Goal: Task Accomplishment & Management: Use online tool/utility

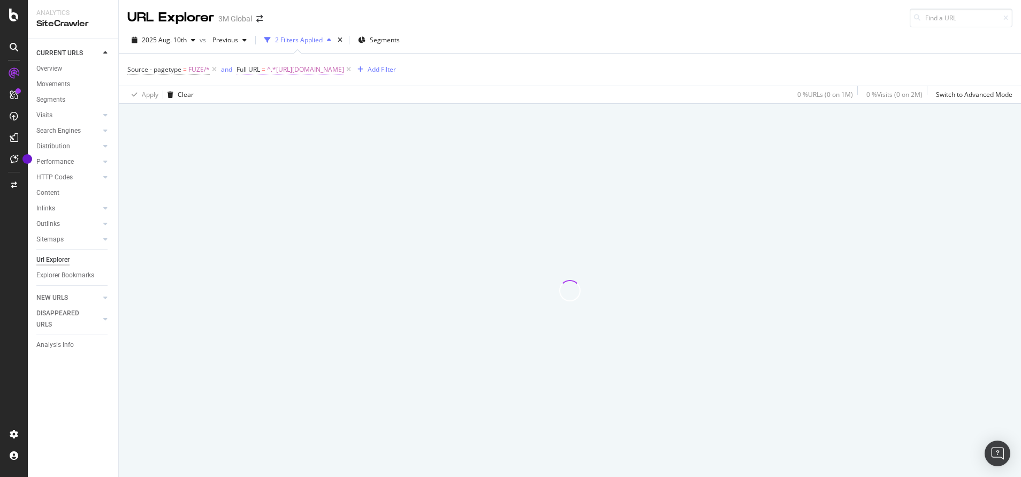
click at [344, 71] on span "^.*https://www.3m.com.tw/3M/zh_TW/p/d/v100698110/.*$" at bounding box center [305, 69] width 77 height 15
click at [312, 116] on input "https://www.3m.com.tw/3M/zh_TW/p/d/v100698110/" at bounding box center [296, 113] width 101 height 17
paste input "1389479"
type input "[URL][DOMAIN_NAME]"
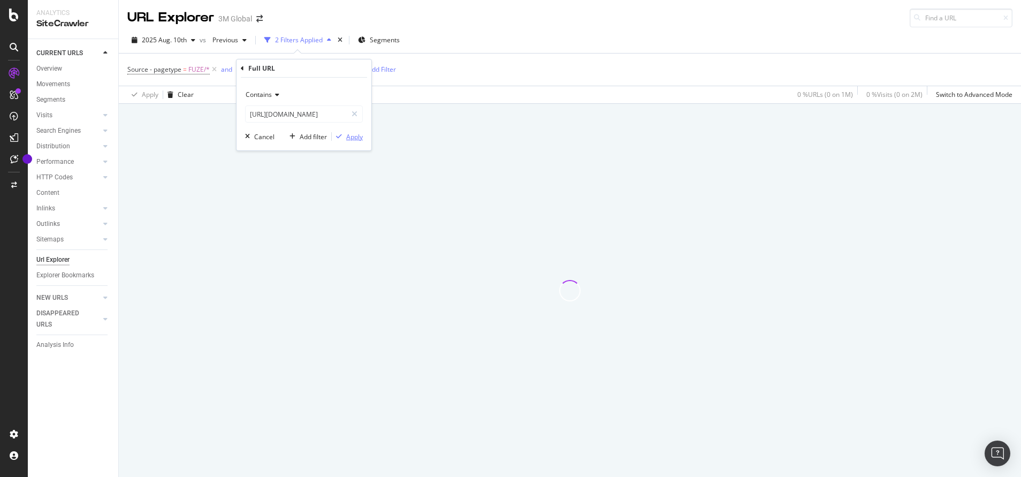
scroll to position [0, 0]
click at [357, 138] on div "Apply" at bounding box center [354, 136] width 17 height 9
click at [344, 65] on span "^.*[URL][DOMAIN_NAME]" at bounding box center [305, 69] width 77 height 15
click at [351, 138] on div "Apply" at bounding box center [354, 136] width 17 height 9
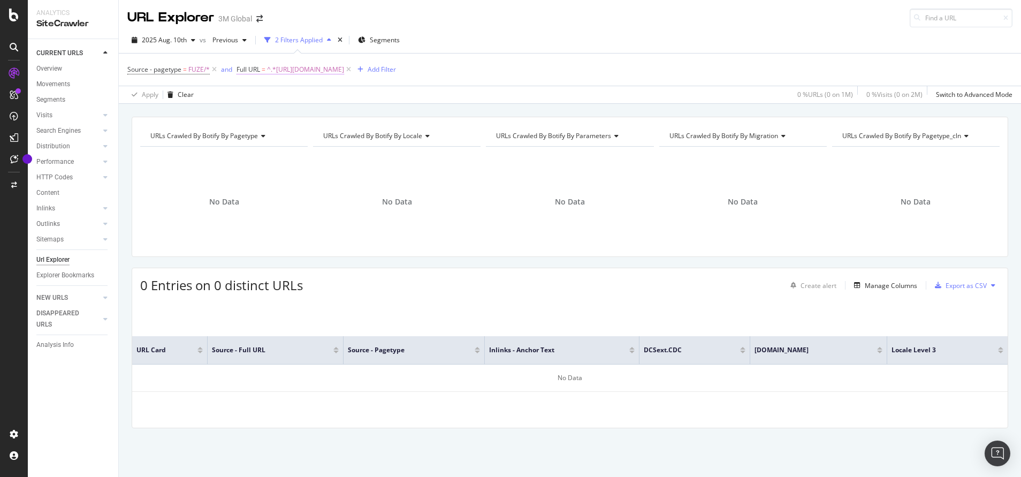
click at [344, 65] on span "^.*[URL][DOMAIN_NAME]" at bounding box center [305, 69] width 77 height 15
click at [179, 44] on span "2025 Aug. 10th" at bounding box center [164, 39] width 45 height 9
click at [183, 76] on div "[DATE]" at bounding box center [171, 79] width 57 height 10
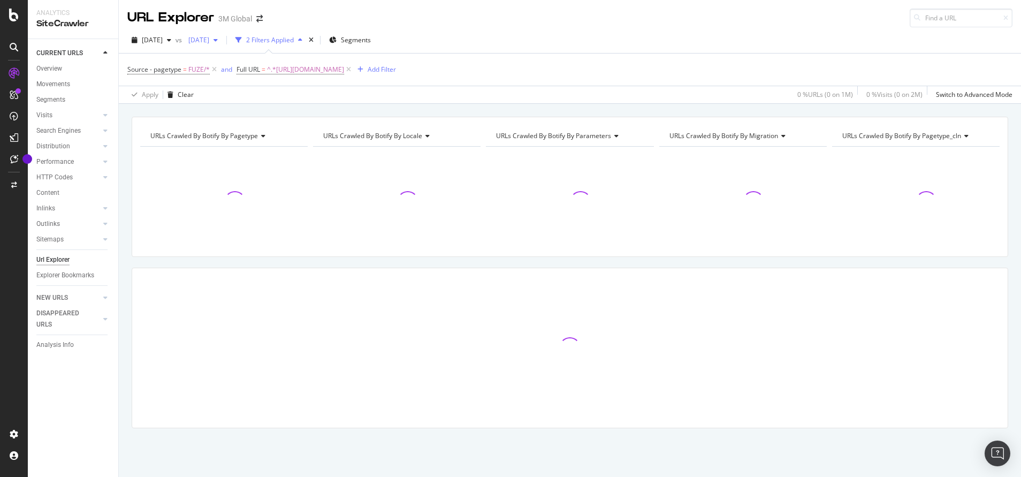
drag, startPoint x: 258, startPoint y: 36, endPoint x: 243, endPoint y: 38, distance: 14.5
click at [222, 38] on div "[DATE]" at bounding box center [203, 40] width 38 height 16
click at [209, 38] on span "[DATE]" at bounding box center [196, 39] width 25 height 9
click at [248, 95] on div "2025 Aug. 10th" at bounding box center [237, 99] width 57 height 10
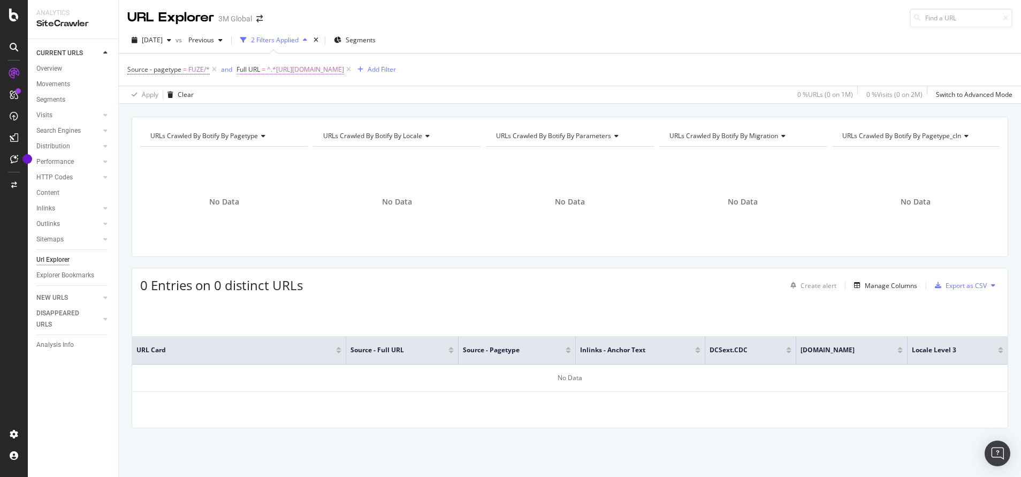
click at [344, 67] on span "^.*[URL][DOMAIN_NAME]" at bounding box center [305, 69] width 77 height 15
click at [324, 115] on input "[URL][DOMAIN_NAME]" at bounding box center [296, 113] width 101 height 17
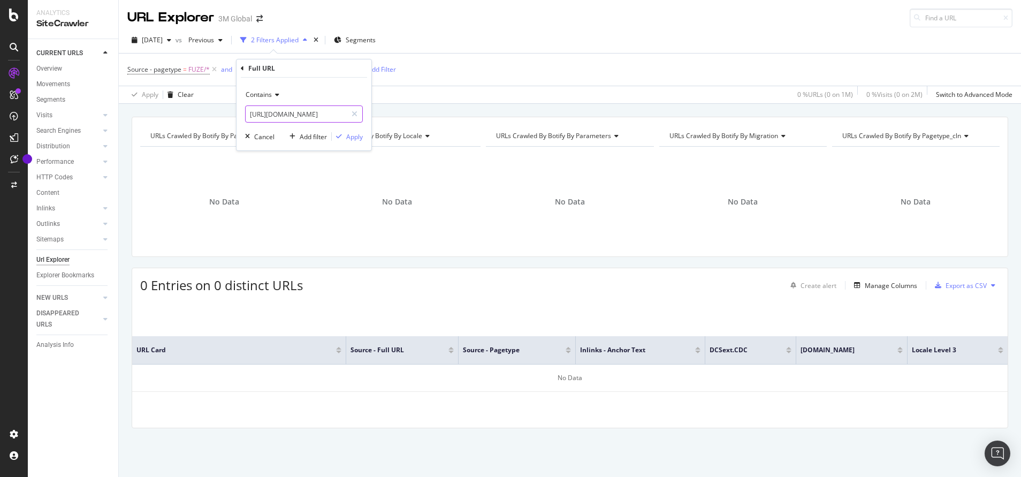
drag, startPoint x: 324, startPoint y: 115, endPoint x: 434, endPoint y: 112, distance: 109.2
click at [434, 112] on body "Analytics SiteCrawler CURRENT URLS Overview Movements Segments Visits Analysis …" at bounding box center [510, 238] width 1021 height 477
type input "[URL][DOMAIN_NAME]"
click at [353, 138] on div "Apply" at bounding box center [354, 136] width 17 height 9
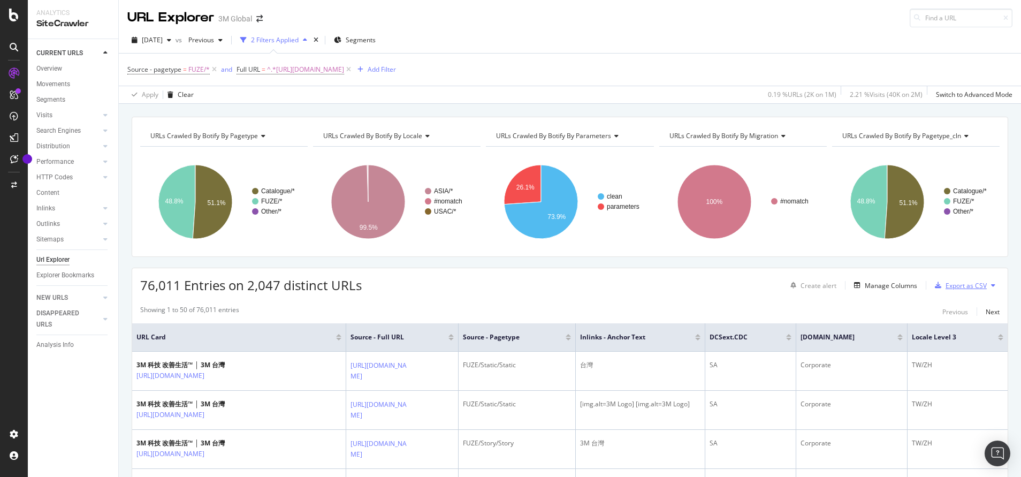
click at [946, 286] on div "Export as CSV" at bounding box center [966, 285] width 41 height 9
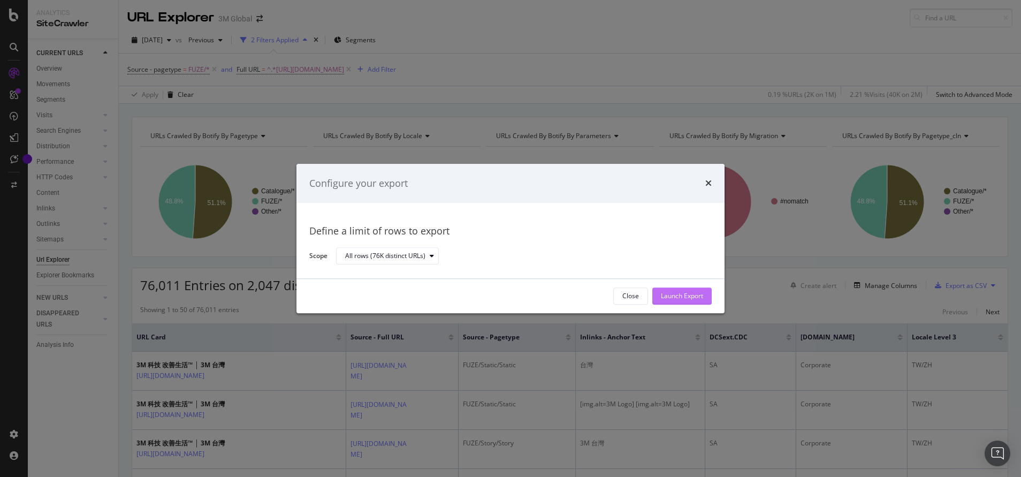
click at [682, 296] on div "Launch Export" at bounding box center [682, 296] width 42 height 9
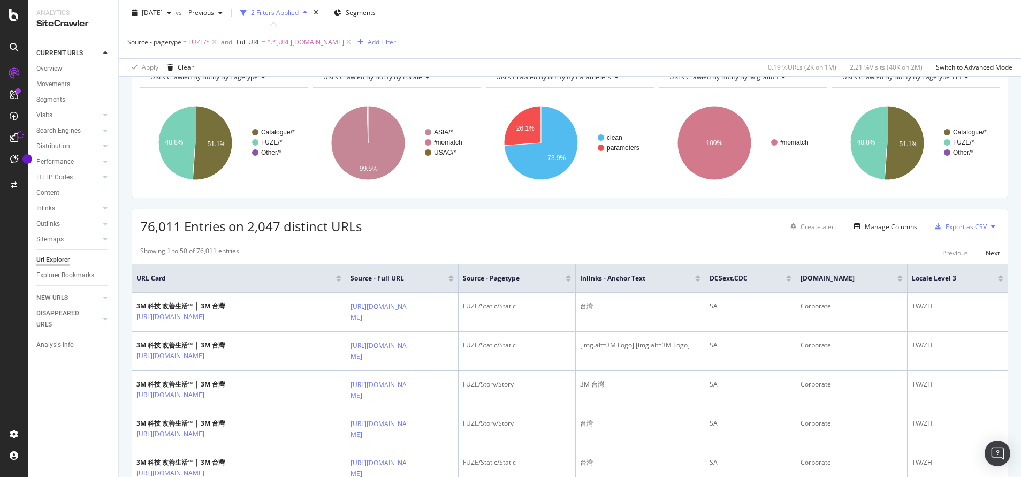
scroll to position [51, 0]
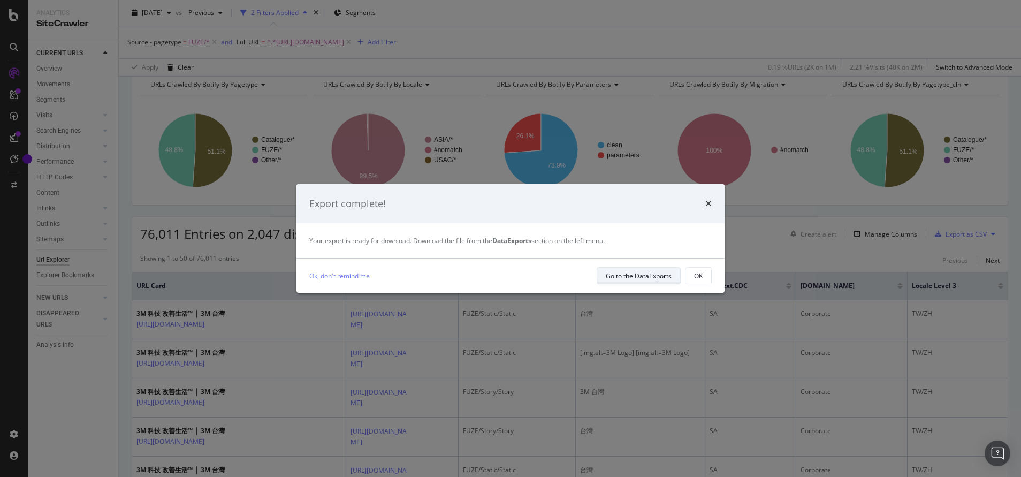
click at [608, 274] on div "Go to the DataExports" at bounding box center [639, 275] width 66 height 9
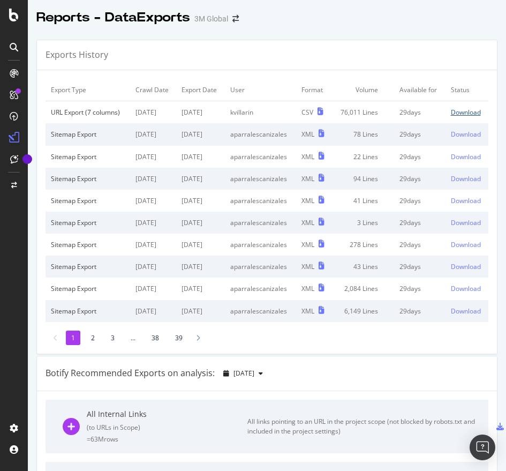
click at [451, 117] on div "Download" at bounding box center [466, 112] width 30 height 9
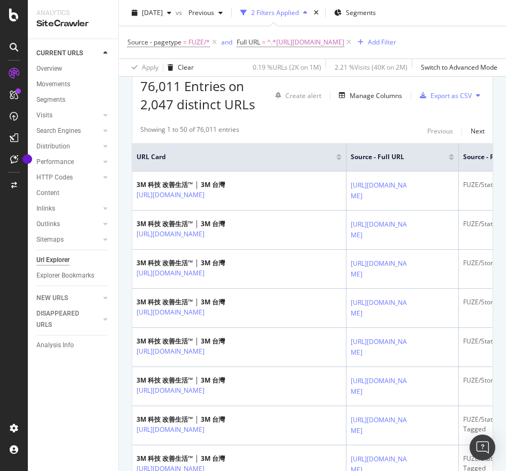
scroll to position [176, 0]
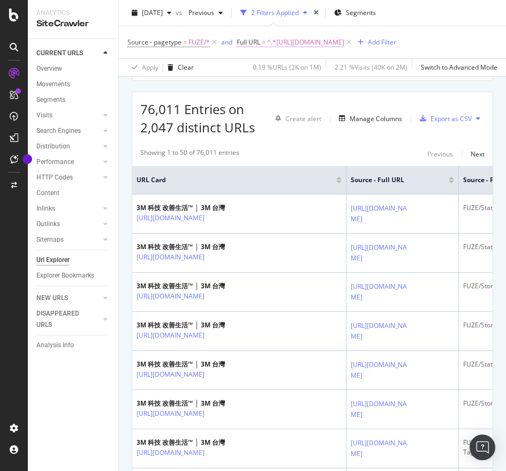
click at [303, 35] on span "^.*[URL][DOMAIN_NAME]" at bounding box center [305, 42] width 77 height 15
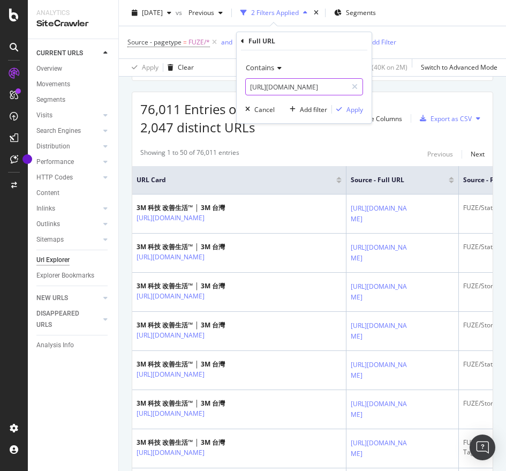
click at [282, 84] on input "[URL][DOMAIN_NAME]" at bounding box center [296, 86] width 101 height 17
paste input "[DOMAIN_NAME][URL]"
type input "[URL][DOMAIN_NAME]"
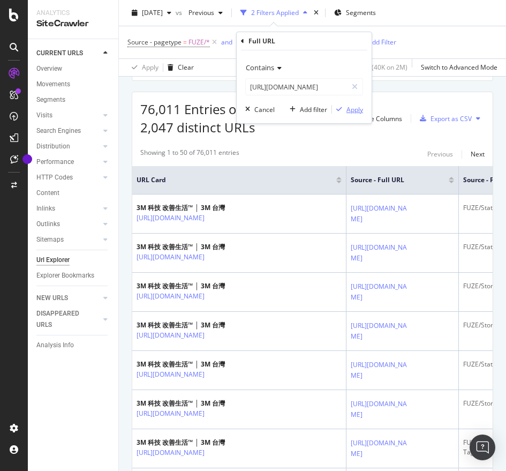
click at [359, 106] on div "Apply" at bounding box center [354, 109] width 17 height 9
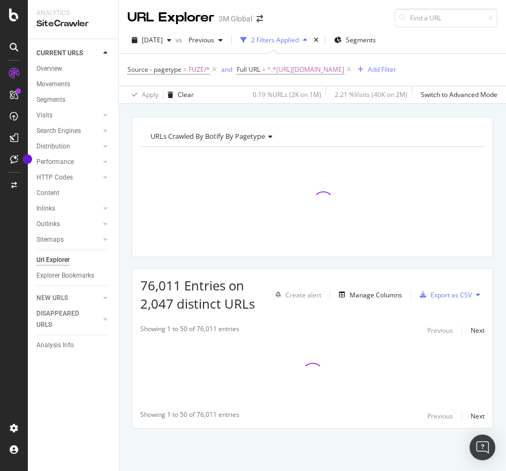
scroll to position [9, 0]
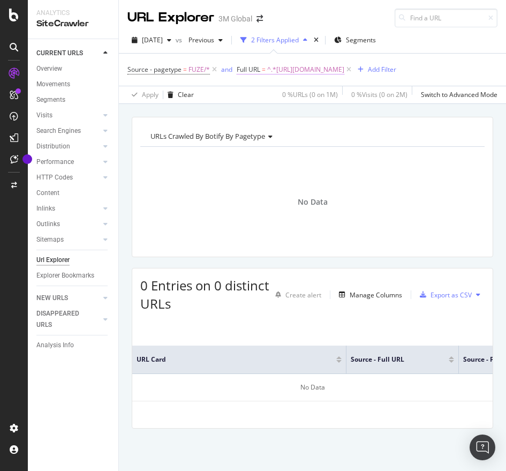
click at [344, 62] on span "^.*[URL][DOMAIN_NAME]" at bounding box center [305, 69] width 77 height 15
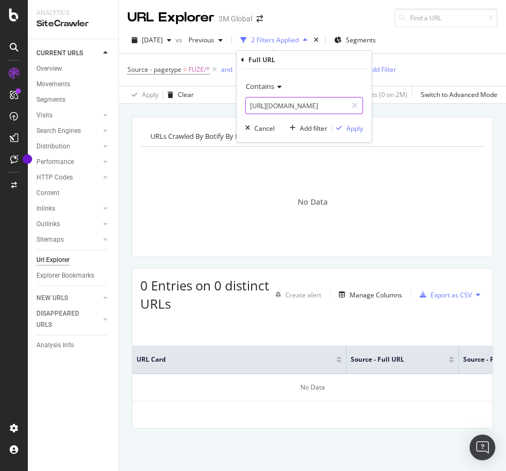
paste input "93464"
click at [273, 108] on input "[URL][DOMAIN_NAME]" at bounding box center [296, 105] width 101 height 17
type input "[URL][DOMAIN_NAME]"
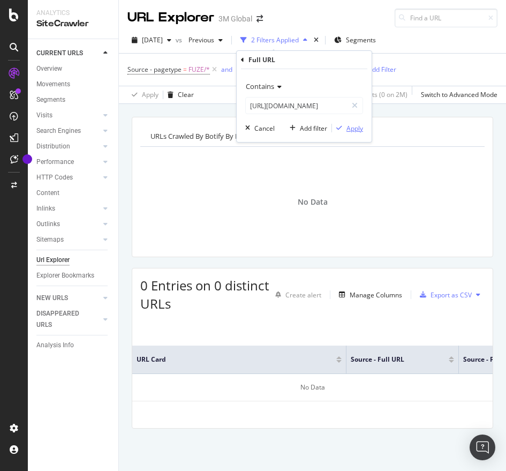
click at [351, 132] on div "Apply" at bounding box center [354, 128] width 17 height 9
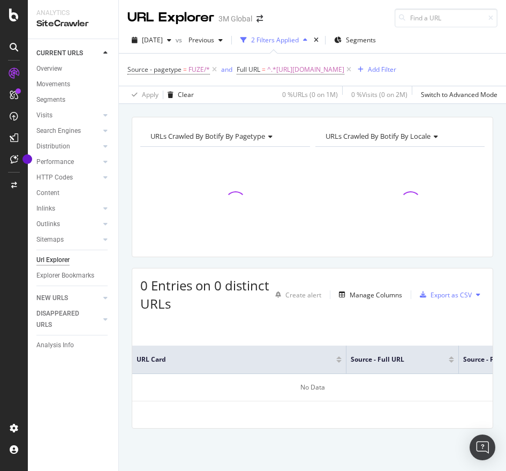
scroll to position [1, 0]
click at [351, 77] on div "Source - pagetype = FUZE/* and Full URL = ^.*[URL][DOMAIN_NAME] Add Filter" at bounding box center [261, 69] width 269 height 15
click at [317, 70] on span "^.*[URL][DOMAIN_NAME]" at bounding box center [305, 69] width 77 height 15
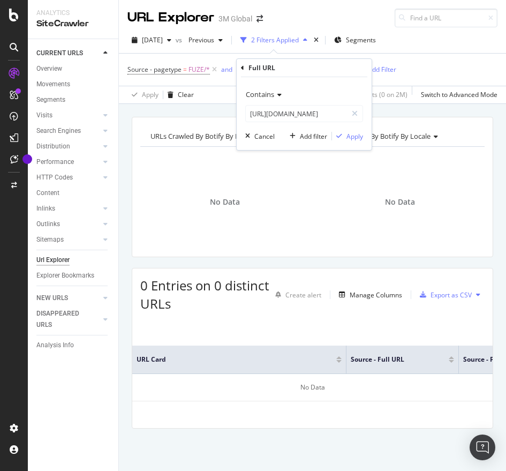
click at [308, 124] on div "Contains [URL][DOMAIN_NAME] Cancel Add filter Apply" at bounding box center [304, 113] width 135 height 73
click at [310, 117] on input "[URL][DOMAIN_NAME]" at bounding box center [296, 113] width 101 height 17
paste input "57650"
type input "[URL][DOMAIN_NAME]"
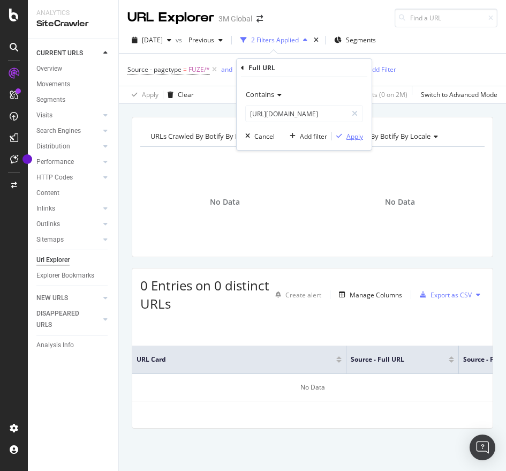
scroll to position [0, 0]
click at [352, 135] on div "Apply" at bounding box center [354, 136] width 17 height 9
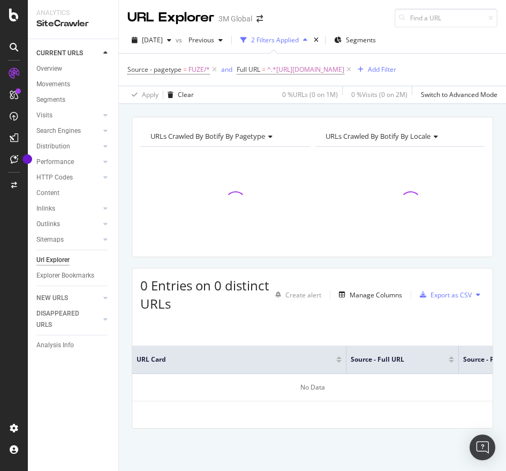
scroll to position [1, 0]
click at [344, 66] on div "Clear filter" at bounding box center [339, 58] width 50 height 19
click at [312, 70] on span "^.*[URL][DOMAIN_NAME]" at bounding box center [305, 69] width 77 height 15
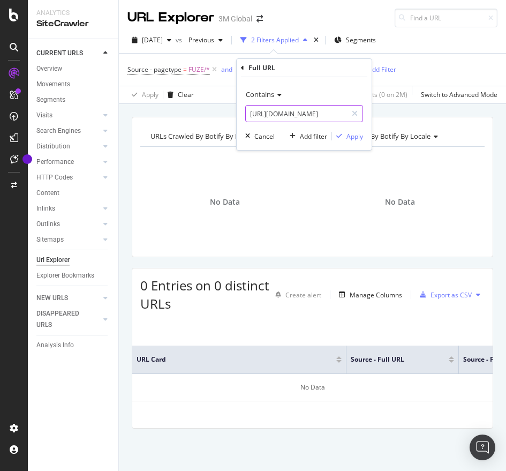
paste input "456"
click at [302, 112] on input "[URL][DOMAIN_NAME]" at bounding box center [296, 113] width 101 height 17
type input "[URL][DOMAIN_NAME]"
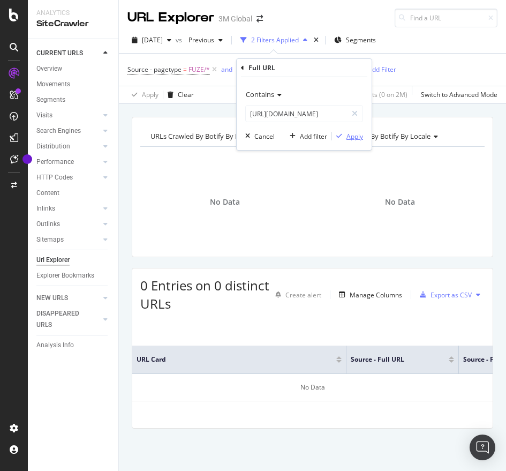
click at [362, 134] on div "Apply" at bounding box center [354, 136] width 17 height 9
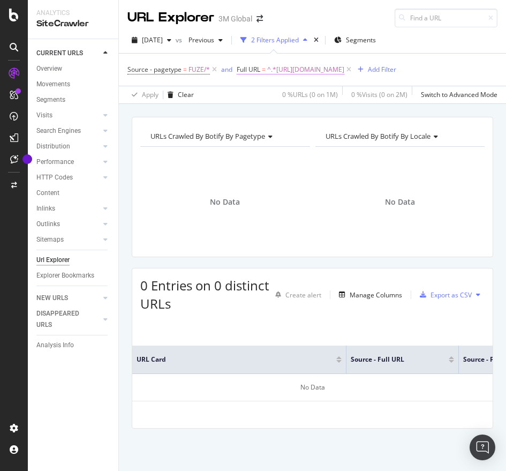
click at [313, 67] on span "^.*[URL][DOMAIN_NAME]" at bounding box center [305, 69] width 77 height 15
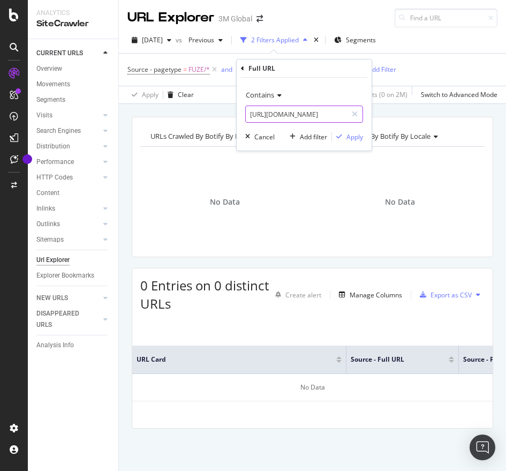
paste input ".[DOMAIN_NAME][URL]"
click at [303, 113] on input "[URL][DOMAIN_NAME]" at bounding box center [296, 113] width 101 height 17
type input "[URL][DOMAIN_NAME]"
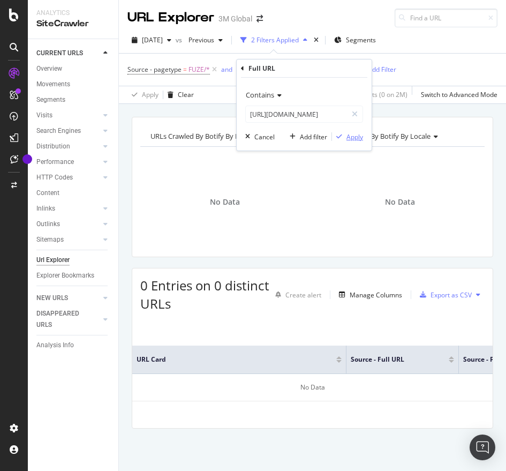
click at [356, 133] on div "Apply" at bounding box center [354, 136] width 17 height 9
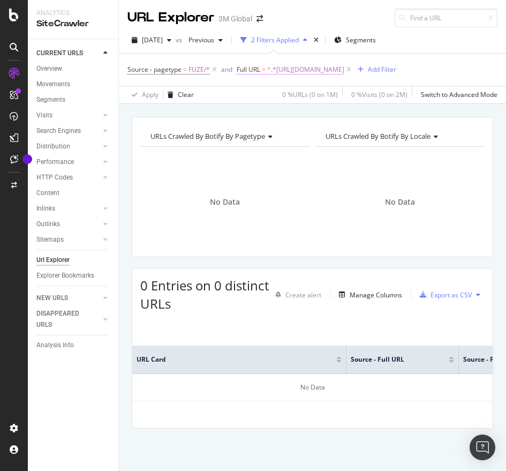
click at [344, 66] on span "^.*[URL][DOMAIN_NAME]" at bounding box center [305, 69] width 77 height 15
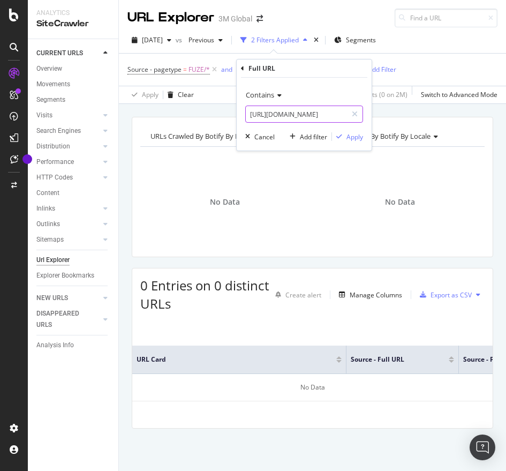
paste input "3"
click at [328, 112] on input "[URL][DOMAIN_NAME]" at bounding box center [296, 113] width 101 height 17
type input "[URL][DOMAIN_NAME]"
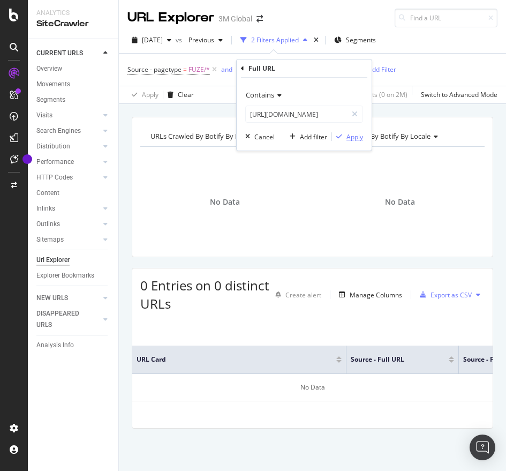
click at [352, 137] on div "Apply" at bounding box center [354, 136] width 17 height 9
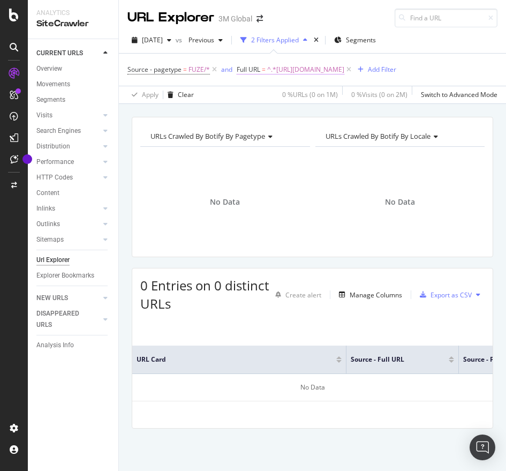
click at [344, 68] on span "^.*[URL][DOMAIN_NAME]" at bounding box center [305, 69] width 77 height 15
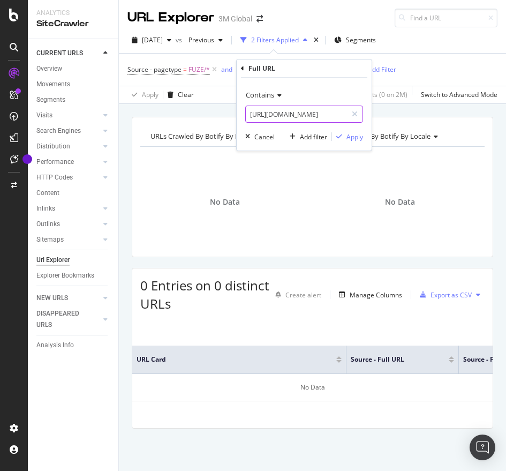
click at [297, 120] on input "[URL][DOMAIN_NAME]" at bounding box center [296, 113] width 101 height 17
paste input "2"
type input "[URL][DOMAIN_NAME]"
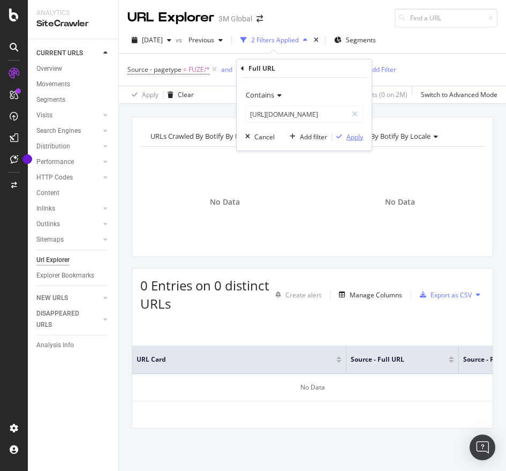
click at [350, 134] on div "Apply" at bounding box center [354, 136] width 17 height 9
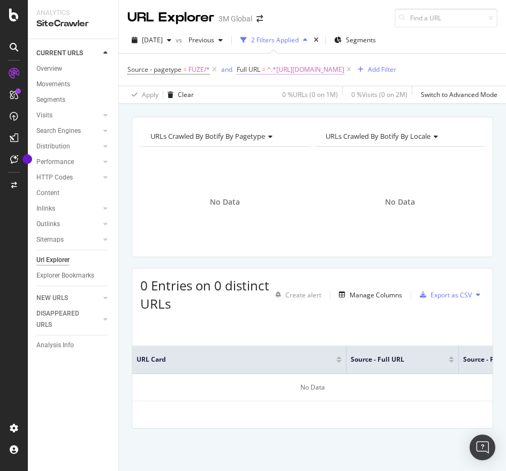
click at [344, 72] on span "^.*[URL][DOMAIN_NAME]" at bounding box center [305, 69] width 77 height 15
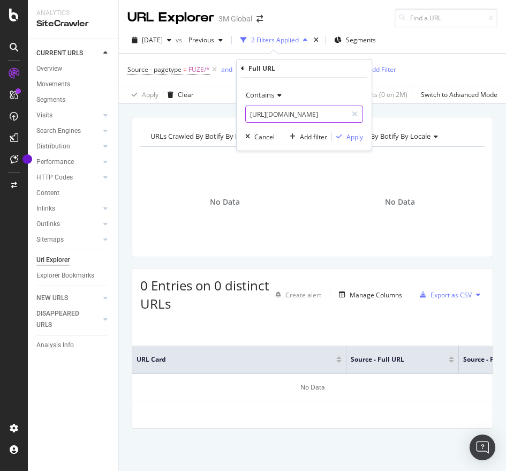
paste input "3"
click at [327, 113] on input "[URL][DOMAIN_NAME]" at bounding box center [296, 113] width 101 height 17
type input "[URL][DOMAIN_NAME]"
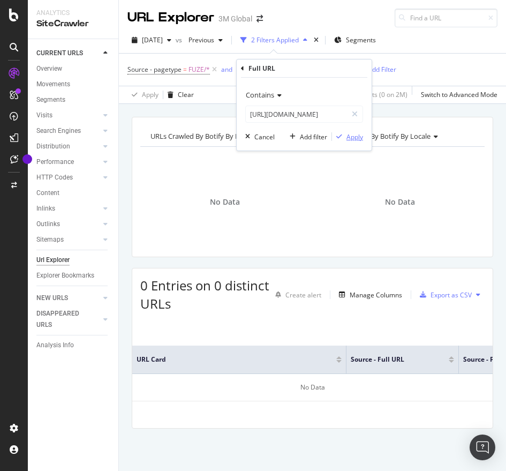
click at [348, 135] on div "Apply" at bounding box center [354, 136] width 17 height 9
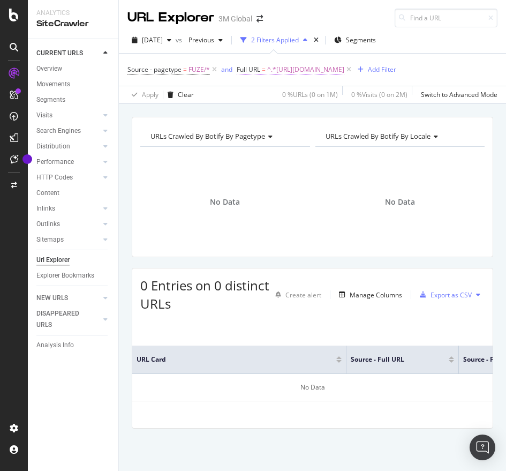
click at [344, 66] on span "^.*[URL][DOMAIN_NAME]" at bounding box center [305, 69] width 77 height 15
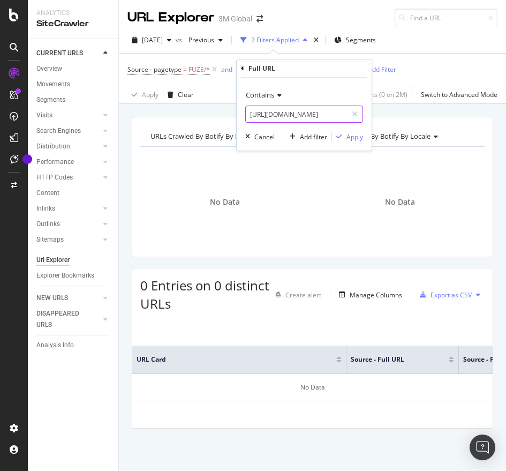
click at [327, 114] on input "[URL][DOMAIN_NAME]" at bounding box center [296, 113] width 101 height 17
paste input "792"
type input "[URL][DOMAIN_NAME]"
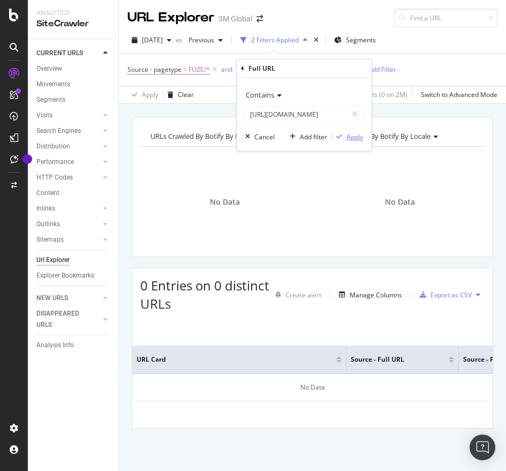
click at [346, 133] on div "Apply" at bounding box center [354, 136] width 17 height 9
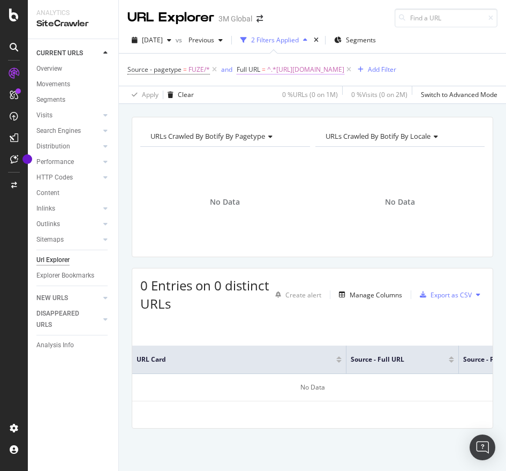
click at [344, 66] on span "^.*[URL][DOMAIN_NAME]" at bounding box center [305, 69] width 77 height 15
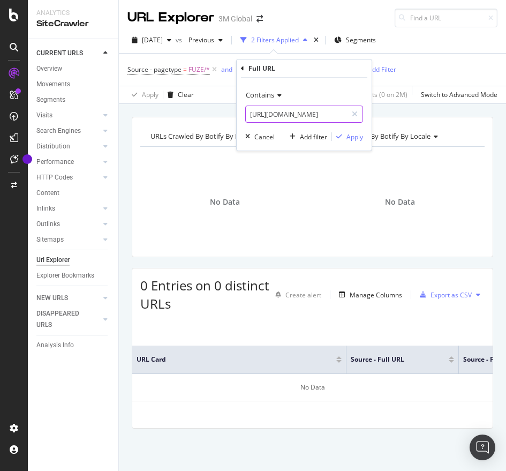
click at [307, 117] on input "[URL][DOMAIN_NAME]" at bounding box center [296, 113] width 101 height 17
click at [351, 135] on div "Apply" at bounding box center [354, 136] width 17 height 9
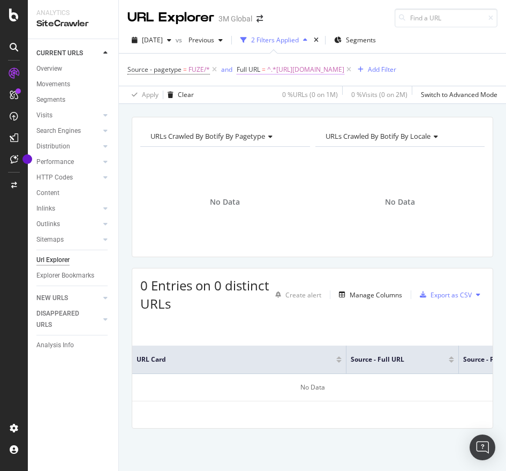
click at [338, 74] on span "^.*[URL][DOMAIN_NAME]" at bounding box center [305, 69] width 77 height 15
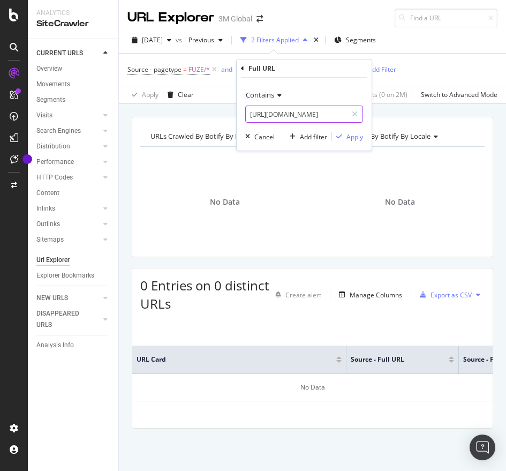
paste input "45"
click at [301, 112] on input "[URL][DOMAIN_NAME]" at bounding box center [296, 113] width 101 height 17
type input "[URL][DOMAIN_NAME]"
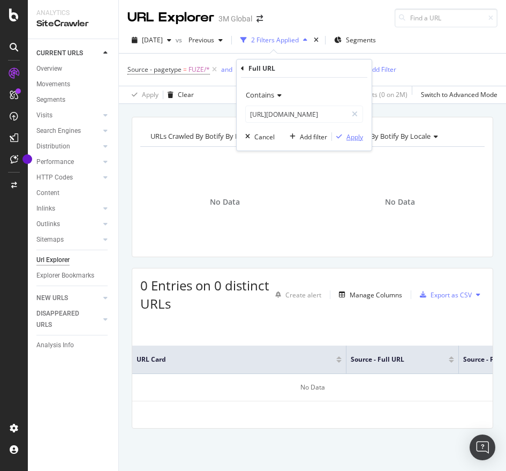
click at [352, 138] on div "Apply" at bounding box center [354, 136] width 17 height 9
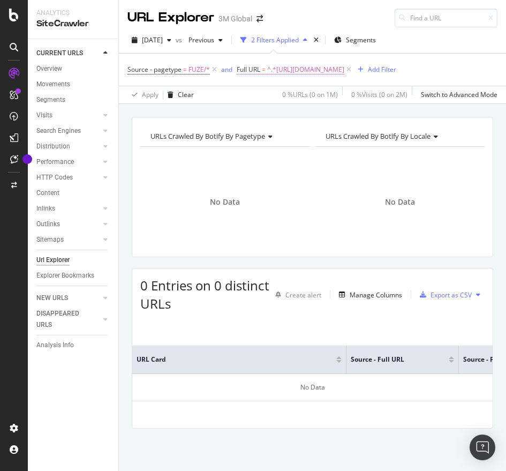
click at [313, 74] on span "^.*[URL][DOMAIN_NAME]" at bounding box center [305, 69] width 77 height 15
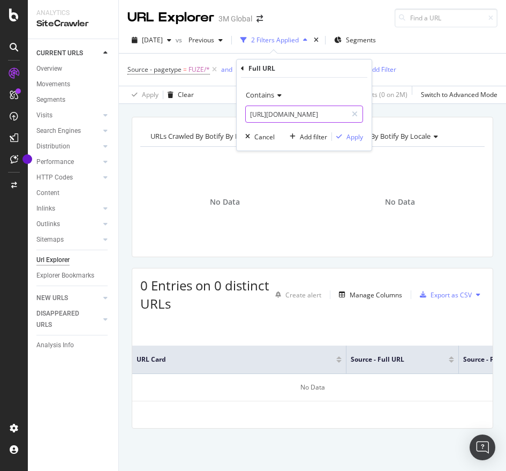
paste input "[DOMAIN_NAME][URL]"
click at [268, 114] on input "[URL][DOMAIN_NAME]" at bounding box center [296, 113] width 101 height 17
type input "[URL][DOMAIN_NAME]"
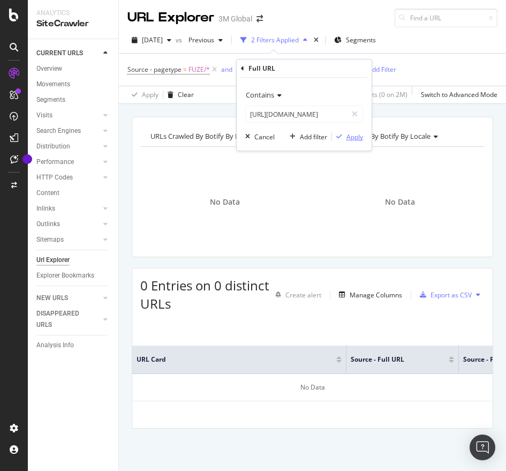
click at [353, 137] on div "Apply" at bounding box center [354, 136] width 17 height 9
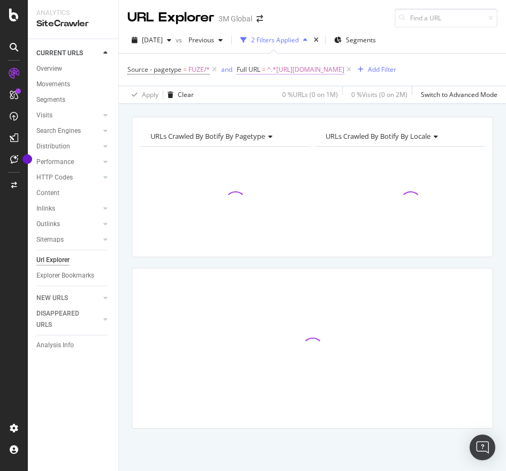
click at [320, 72] on span "^.*[URL][DOMAIN_NAME]" at bounding box center [305, 69] width 77 height 15
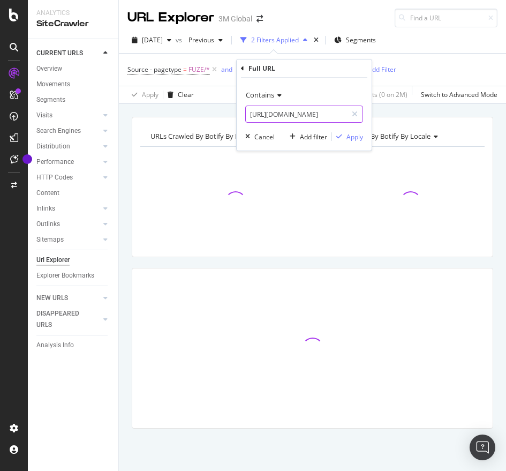
paste input "text"
click at [282, 117] on input "[URL][DOMAIN_NAME]" at bounding box center [296, 113] width 101 height 17
type input "[URL][DOMAIN_NAME]"
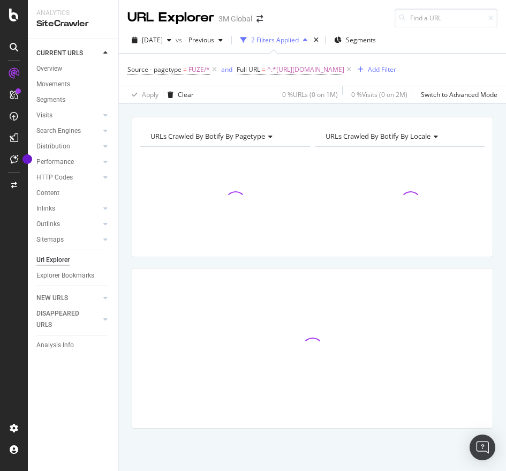
click at [161, 127] on div "URLs Crawled By Botify By pagetype Chart (by Value) Table Expand Export as CSV …" at bounding box center [312, 117] width 387 height 26
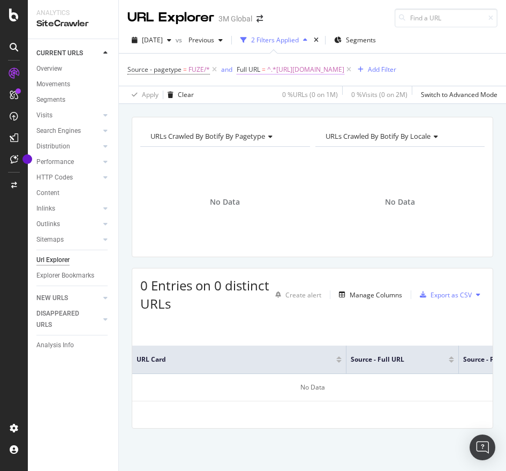
click at [344, 68] on span "^.*[URL][DOMAIN_NAME]" at bounding box center [305, 69] width 77 height 15
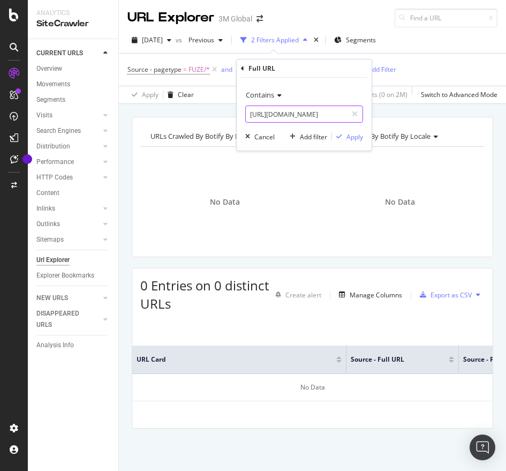
click at [305, 120] on input "[URL][DOMAIN_NAME]" at bounding box center [296, 113] width 101 height 17
click at [354, 132] on div "Apply" at bounding box center [354, 136] width 17 height 9
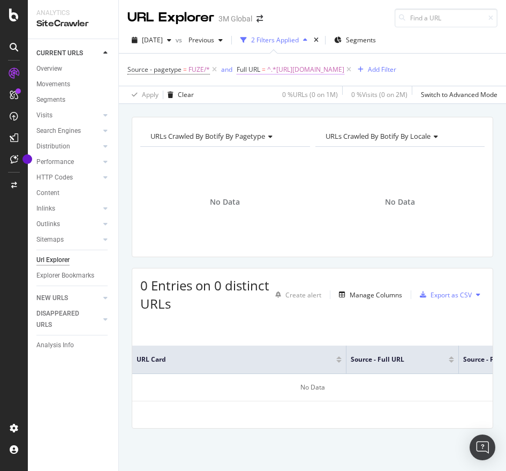
click at [344, 69] on span "^.*[URL][DOMAIN_NAME]" at bounding box center [305, 69] width 77 height 15
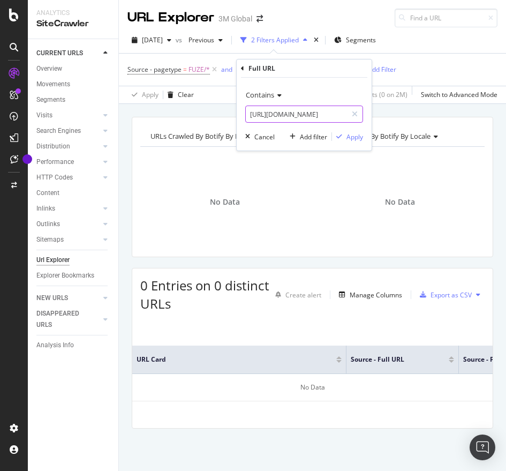
paste input "text"
click at [301, 117] on input "[URL][DOMAIN_NAME]" at bounding box center [296, 113] width 101 height 17
type input "[URL][DOMAIN_NAME]"
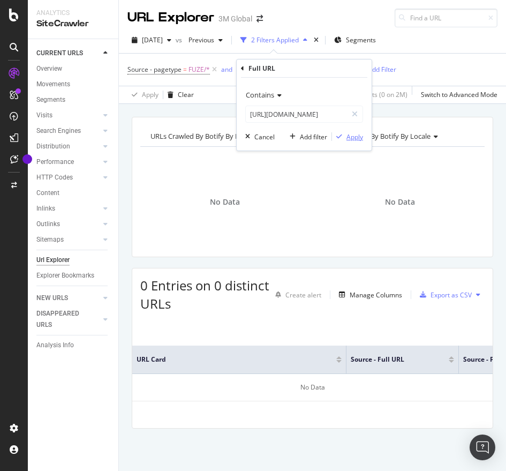
click at [349, 136] on div "Apply" at bounding box center [354, 136] width 17 height 9
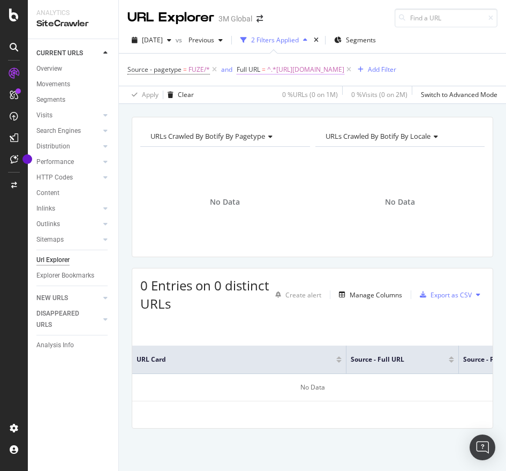
click at [344, 69] on span "^.*[URL][DOMAIN_NAME]" at bounding box center [305, 69] width 77 height 15
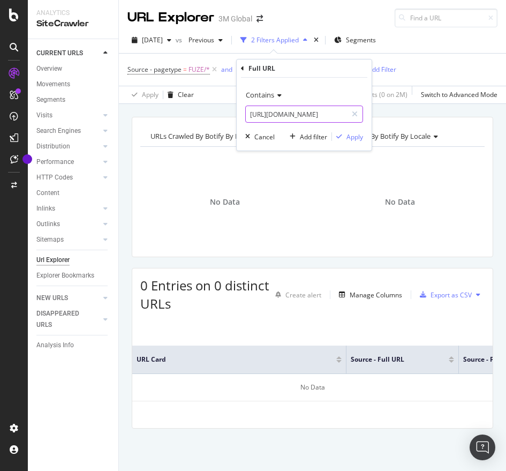
paste input "c"
click at [298, 118] on input "[URL][DOMAIN_NAME]" at bounding box center [296, 113] width 101 height 17
type input "[URL][DOMAIN_NAME]"
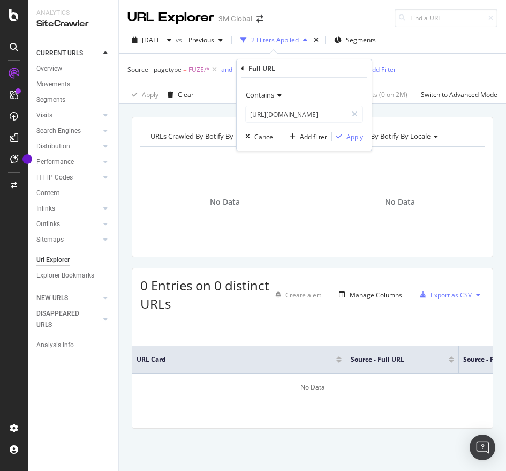
click at [359, 133] on div "Apply" at bounding box center [354, 136] width 17 height 9
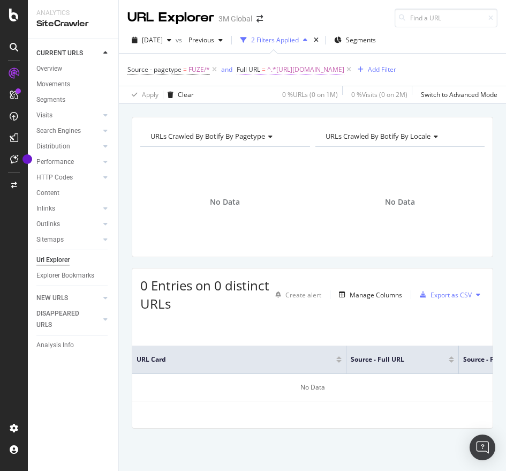
click at [344, 67] on span "^.*[URL][DOMAIN_NAME]" at bounding box center [305, 69] width 77 height 15
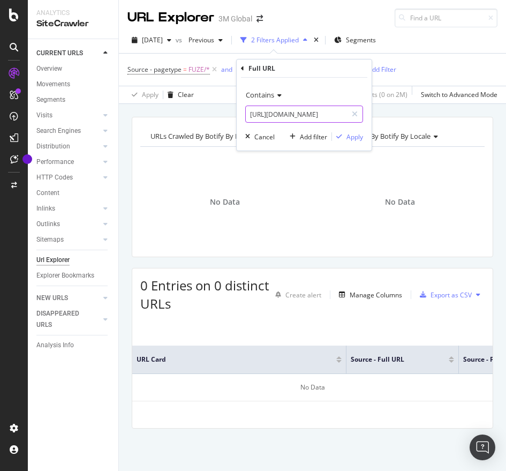
click at [309, 111] on input "[URL][DOMAIN_NAME]" at bounding box center [296, 113] width 101 height 17
drag, startPoint x: 364, startPoint y: 140, endPoint x: 357, endPoint y: 137, distance: 7.7
click at [357, 137] on div "Contains [URL][DOMAIN_NAME] Cancel Add filter Apply" at bounding box center [304, 114] width 135 height 73
click at [357, 137] on div "Apply" at bounding box center [354, 136] width 17 height 9
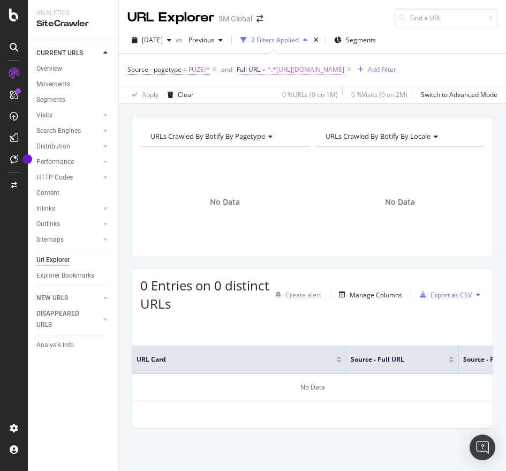
click at [325, 64] on span "^.*[URL][DOMAIN_NAME]" at bounding box center [305, 69] width 77 height 15
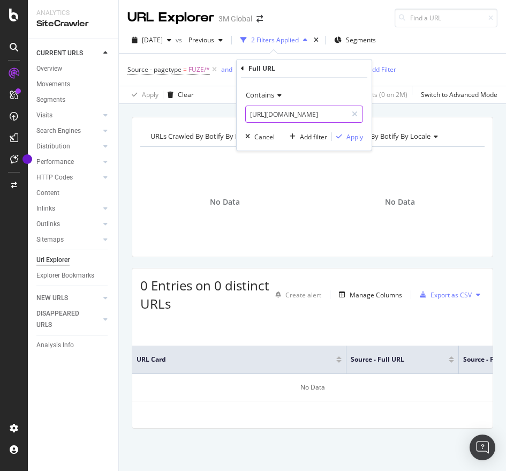
paste input "text"
click at [307, 117] on input "[URL][DOMAIN_NAME]" at bounding box center [296, 113] width 101 height 17
type input "[URL][DOMAIN_NAME]"
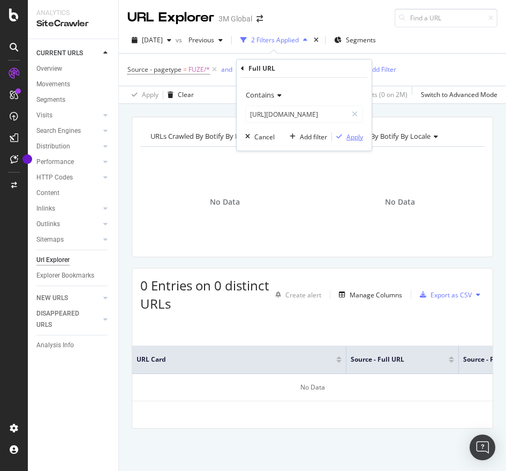
click at [362, 139] on div "Apply" at bounding box center [354, 136] width 17 height 9
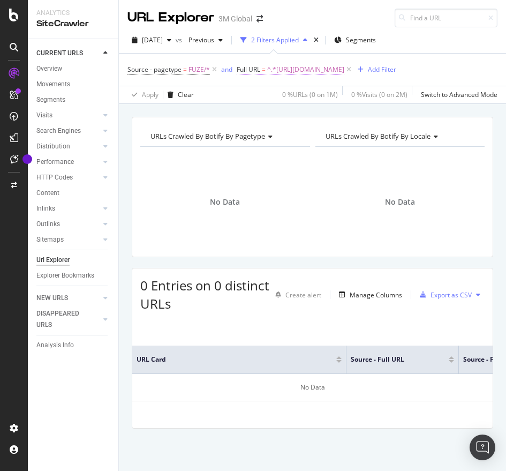
click at [344, 72] on span "^.*[URL][DOMAIN_NAME]" at bounding box center [305, 69] width 77 height 15
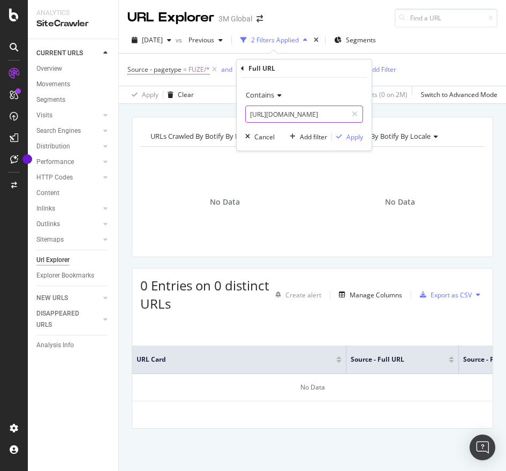
paste input ".[DOMAIN_NAME][URL]"
click at [320, 117] on input "[URL][DOMAIN_NAME]" at bounding box center [296, 113] width 101 height 17
type input "[URL][DOMAIN_NAME]"
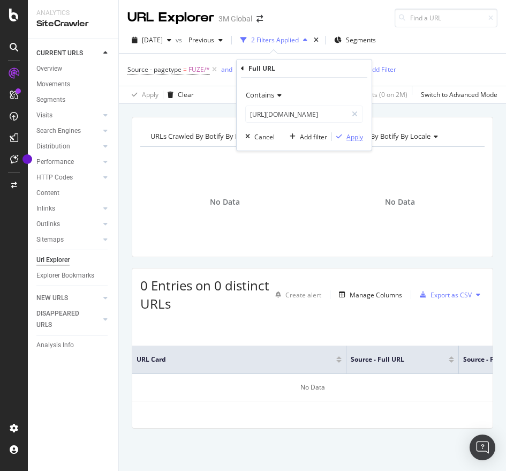
click at [358, 139] on div "Apply" at bounding box center [354, 136] width 17 height 9
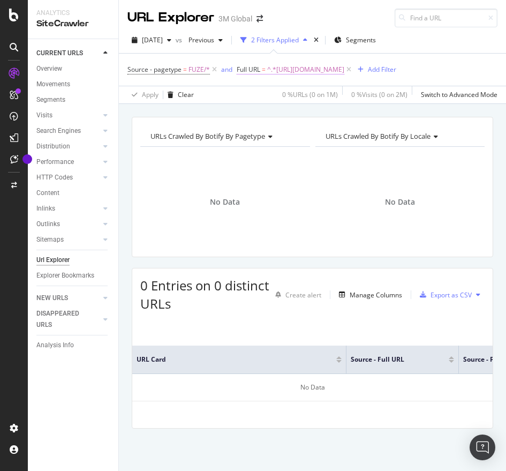
click at [344, 70] on span "^.*[URL][DOMAIN_NAME]" at bounding box center [305, 69] width 77 height 15
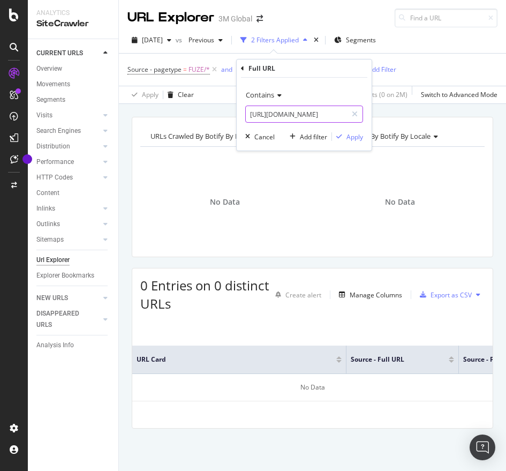
click at [319, 119] on input "[URL][DOMAIN_NAME]" at bounding box center [296, 113] width 101 height 17
paste input "c"
type input "[URL][DOMAIN_NAME]"
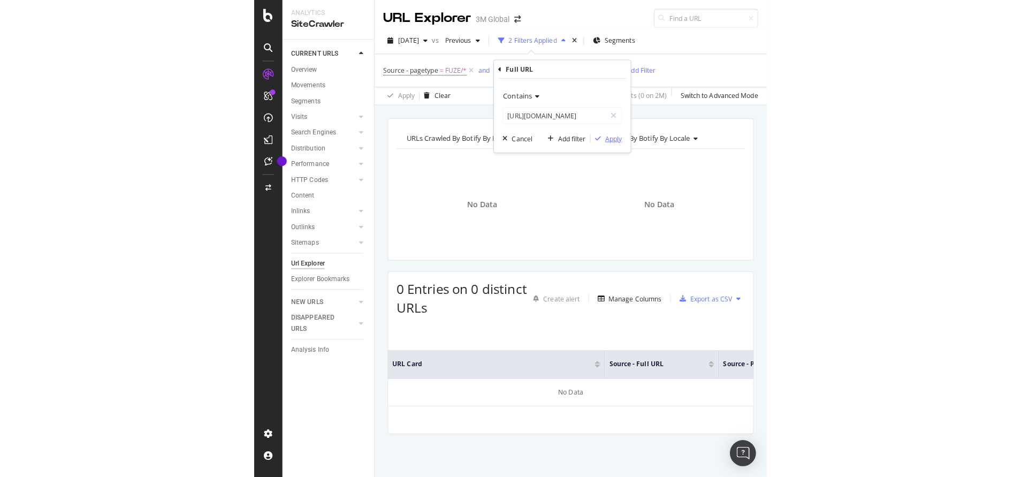
scroll to position [0, 0]
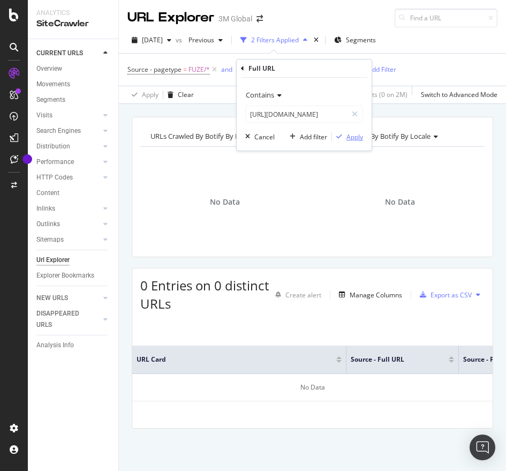
click at [358, 134] on div "Apply" at bounding box center [354, 136] width 17 height 9
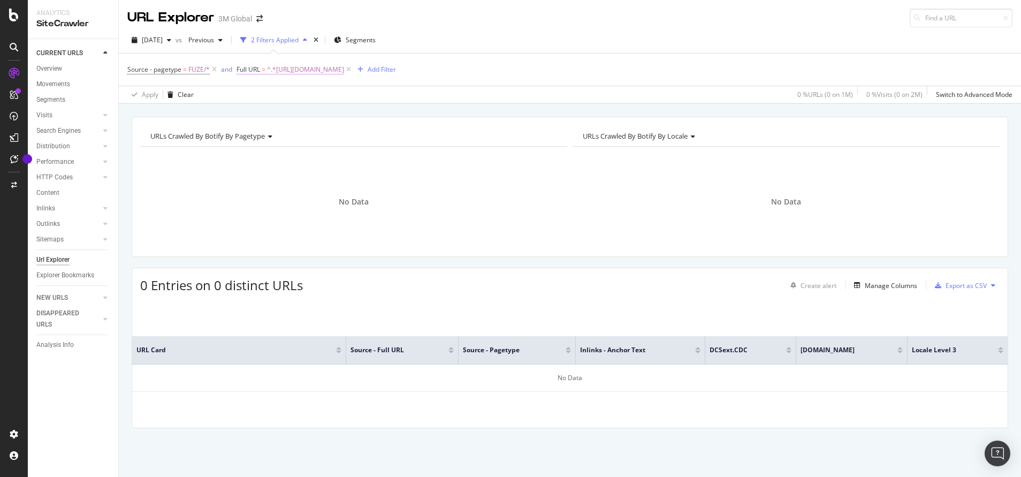
click at [344, 70] on span "^.*[URL][DOMAIN_NAME]" at bounding box center [305, 69] width 77 height 15
click at [335, 113] on input "[URL][DOMAIN_NAME]" at bounding box center [296, 113] width 101 height 17
paste input "[DOMAIN_NAME][URL]"
type input "[URL][DOMAIN_NAME]"
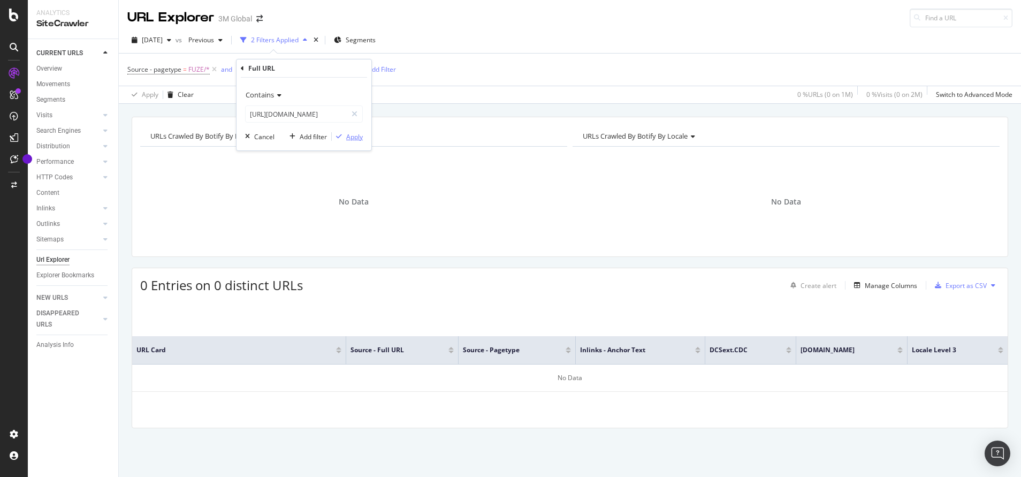
scroll to position [0, 0]
click at [354, 137] on div "Apply" at bounding box center [354, 136] width 17 height 9
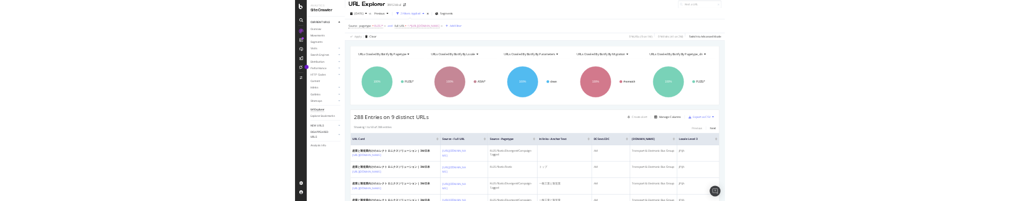
scroll to position [28, 0]
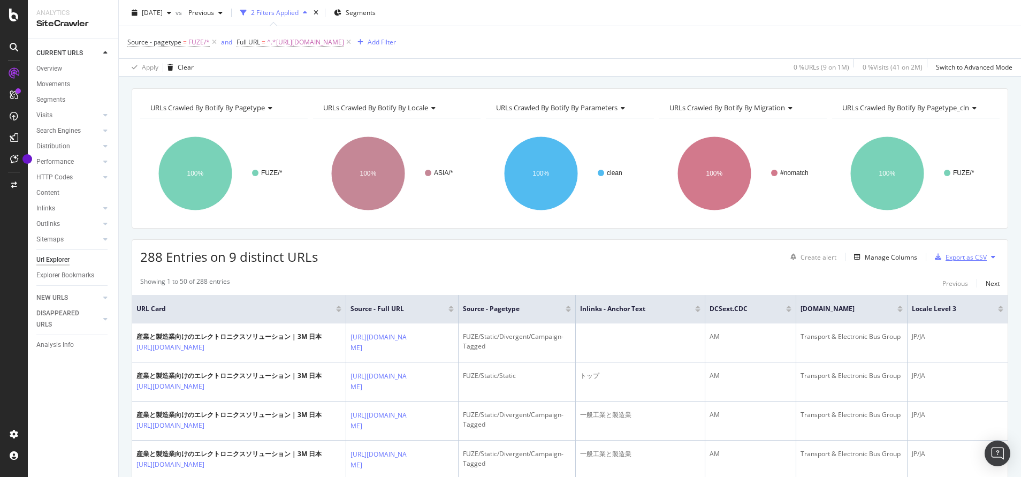
click at [964, 256] on div "Export as CSV" at bounding box center [966, 257] width 41 height 9
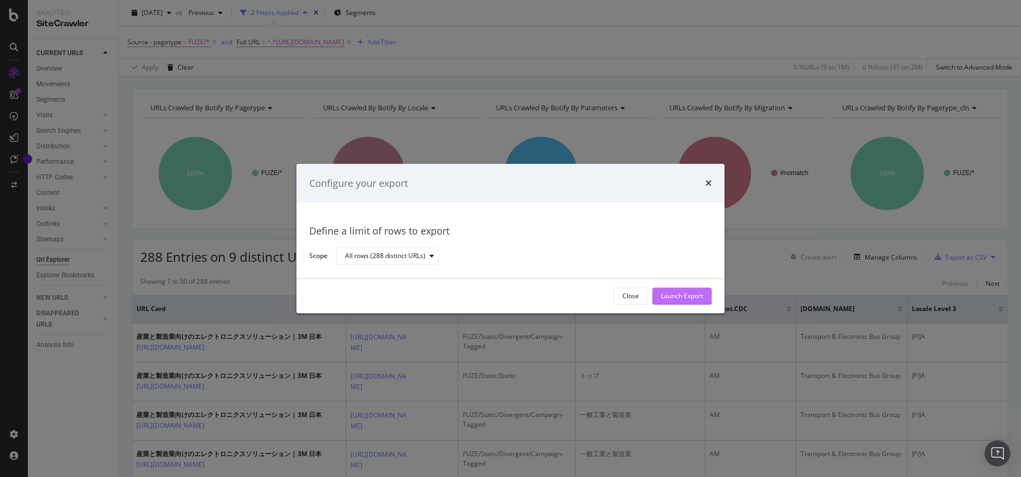
click at [689, 292] on div "Launch Export" at bounding box center [682, 296] width 42 height 9
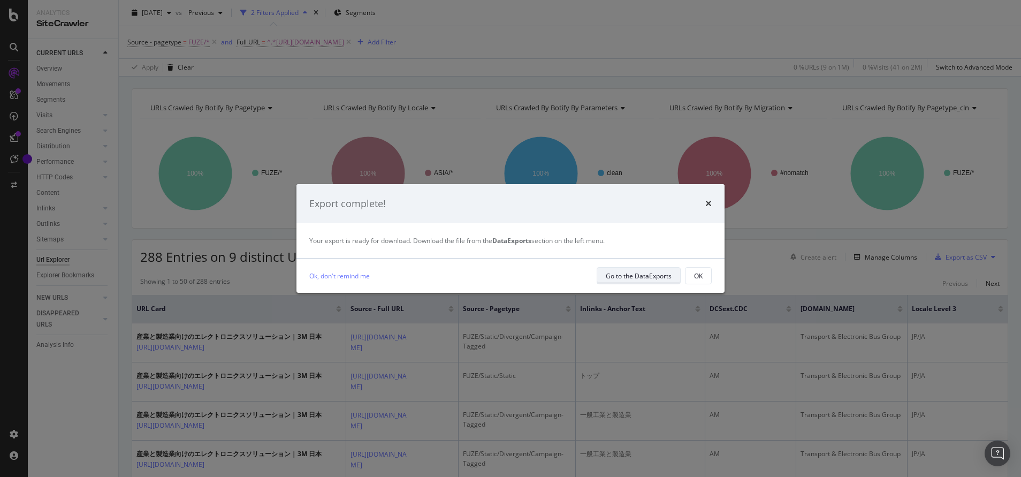
click at [642, 271] on div "Go to the DataExports" at bounding box center [639, 275] width 66 height 9
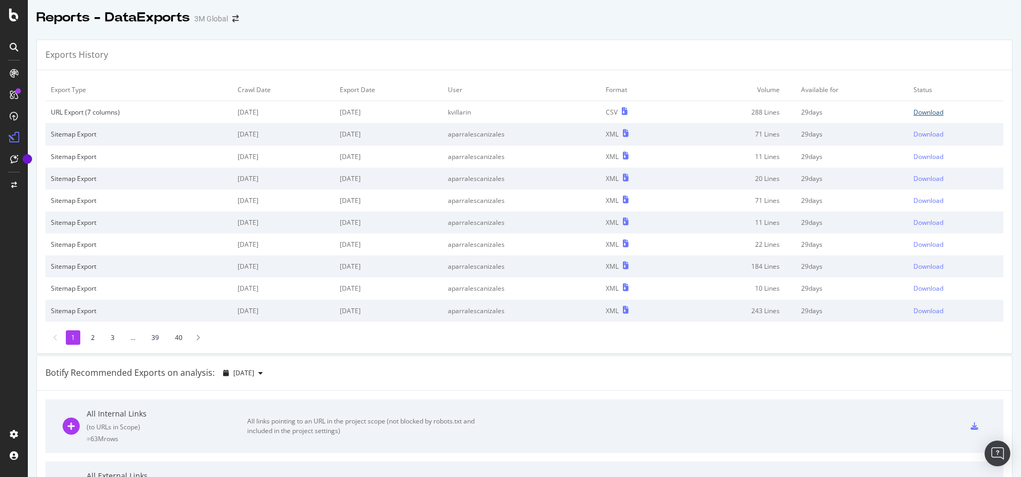
click at [914, 113] on div "Download" at bounding box center [929, 112] width 30 height 9
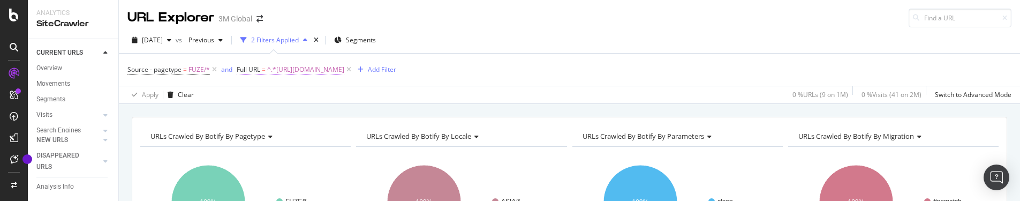
click at [344, 67] on span "^.*[URL][DOMAIN_NAME]" at bounding box center [305, 69] width 77 height 15
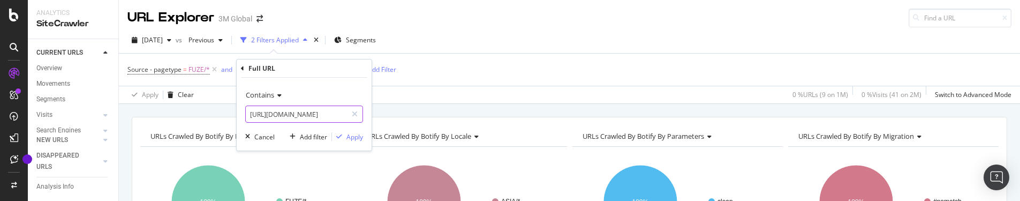
paste input "electronics-jp/industrial-manufacturing"
click at [317, 120] on input "[URL][DOMAIN_NAME]" at bounding box center [296, 113] width 101 height 17
type input "[URL][DOMAIN_NAME]"
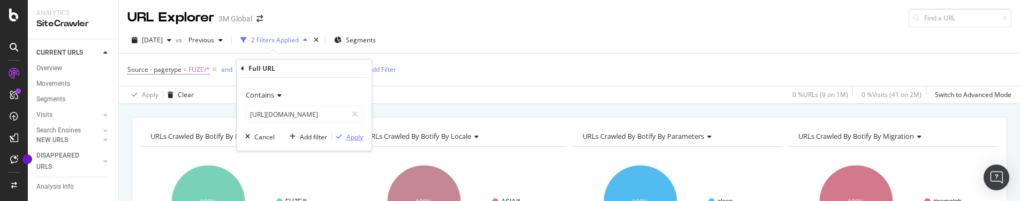
click at [344, 133] on div "button" at bounding box center [339, 136] width 14 height 6
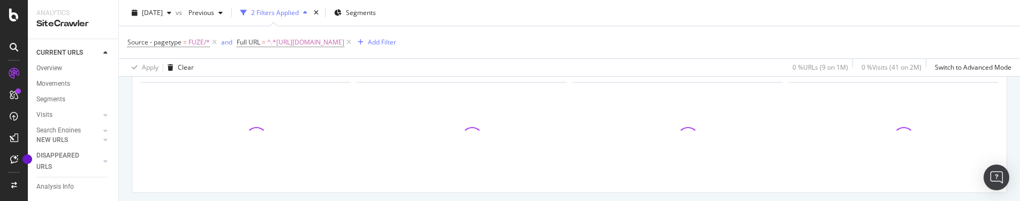
scroll to position [65, 0]
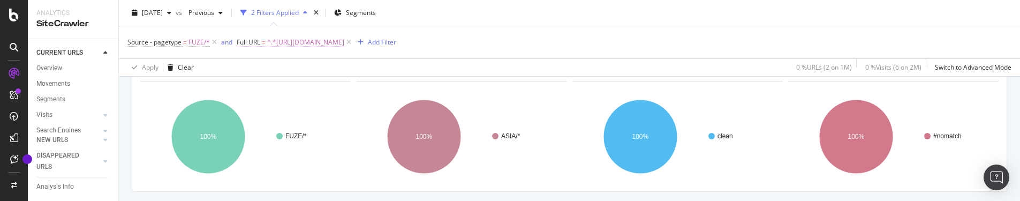
click at [344, 40] on span "^.*[URL][DOMAIN_NAME]" at bounding box center [305, 42] width 77 height 15
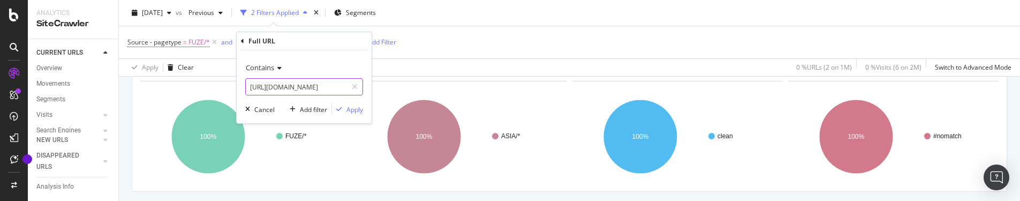
click at [320, 85] on input "[URL][DOMAIN_NAME]" at bounding box center [296, 86] width 101 height 17
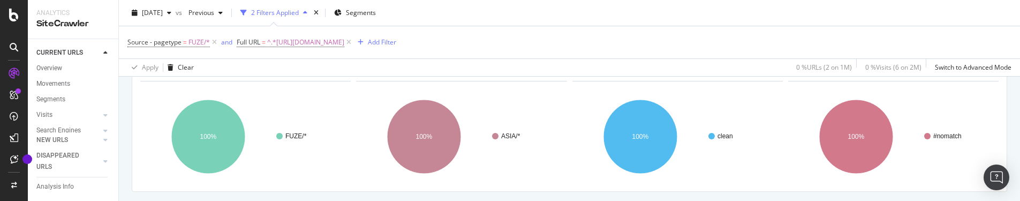
click at [458, 59] on div "Apply Clear 0 % URLs ( 2 on 1M ) 0 % Visits ( 6 on 2M ) Switch to Advanced Mode" at bounding box center [569, 67] width 901 height 18
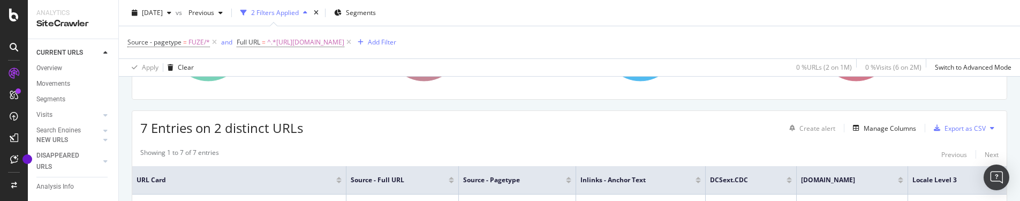
scroll to position [156, 0]
click at [944, 127] on div "Export as CSV" at bounding box center [964, 129] width 41 height 9
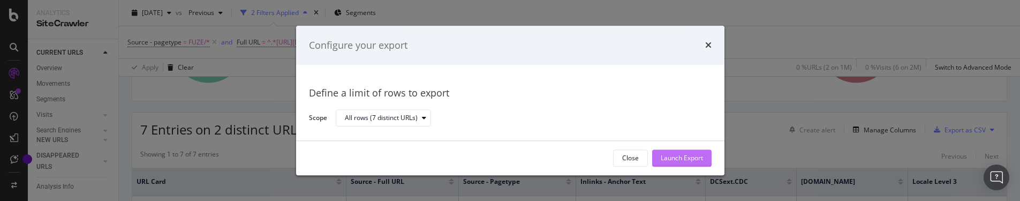
click at [710, 160] on button "Launch Export" at bounding box center [681, 157] width 59 height 17
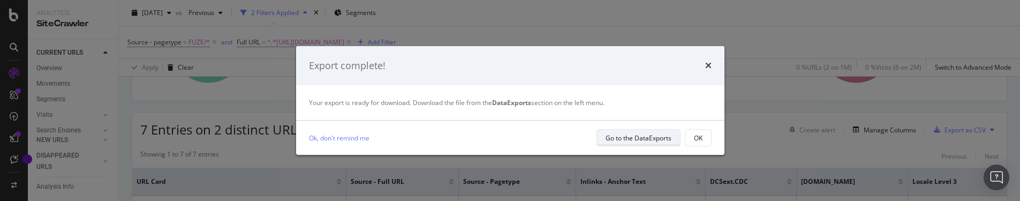
click at [627, 137] on div "Go to the DataExports" at bounding box center [639, 137] width 66 height 9
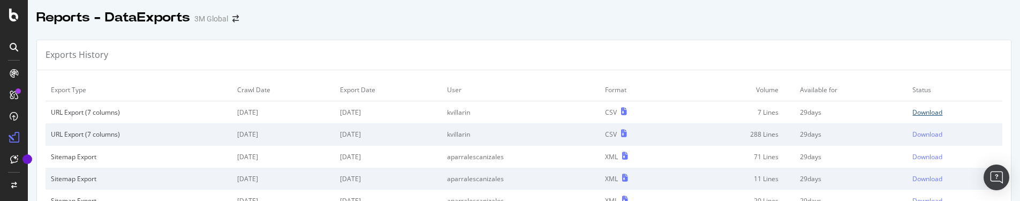
click at [912, 114] on div "Download" at bounding box center [927, 112] width 30 height 9
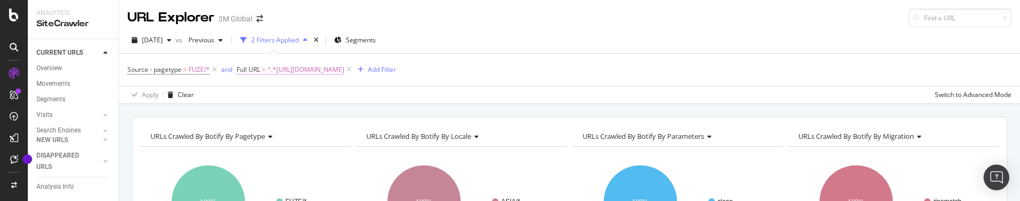
click at [344, 71] on span "^.*[URL][DOMAIN_NAME]" at bounding box center [305, 69] width 77 height 15
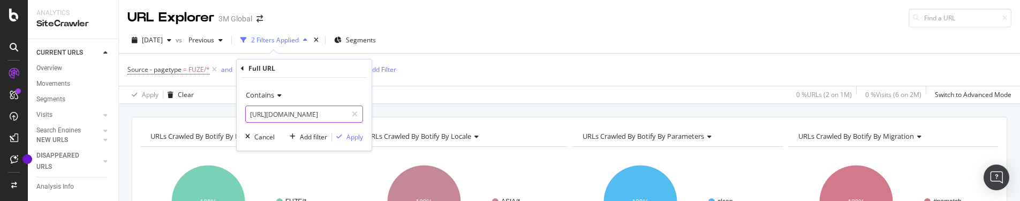
click at [317, 111] on input "[URL][DOMAIN_NAME]" at bounding box center [296, 113] width 101 height 17
paste input "[DOMAIN_NAME][URL]"
type input "[URL][DOMAIN_NAME]"
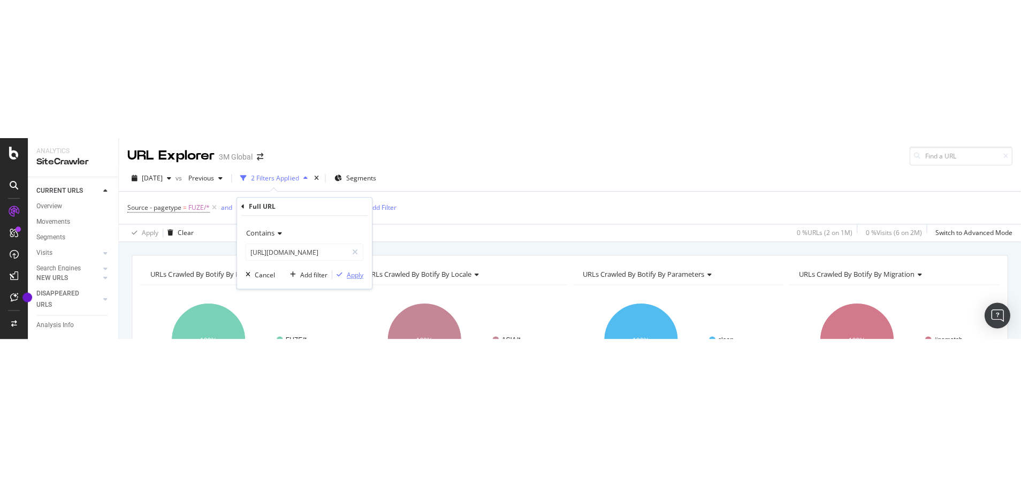
scroll to position [0, 0]
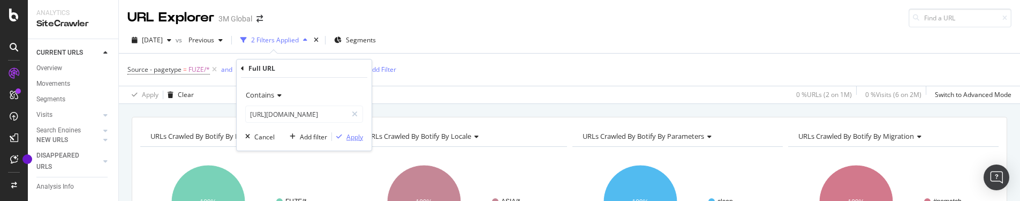
click at [351, 137] on div "Apply" at bounding box center [354, 136] width 17 height 9
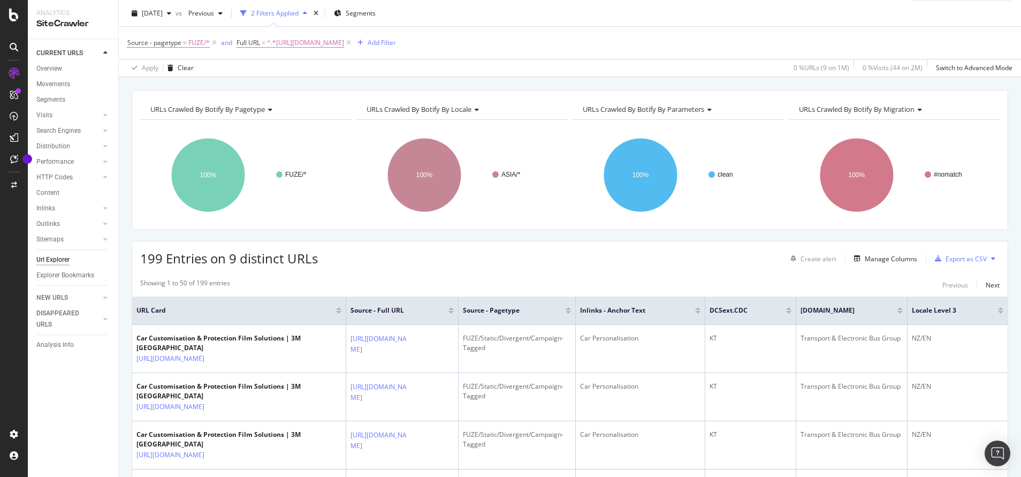
scroll to position [27, 0]
click at [946, 261] on div "Export as CSV" at bounding box center [966, 258] width 41 height 9
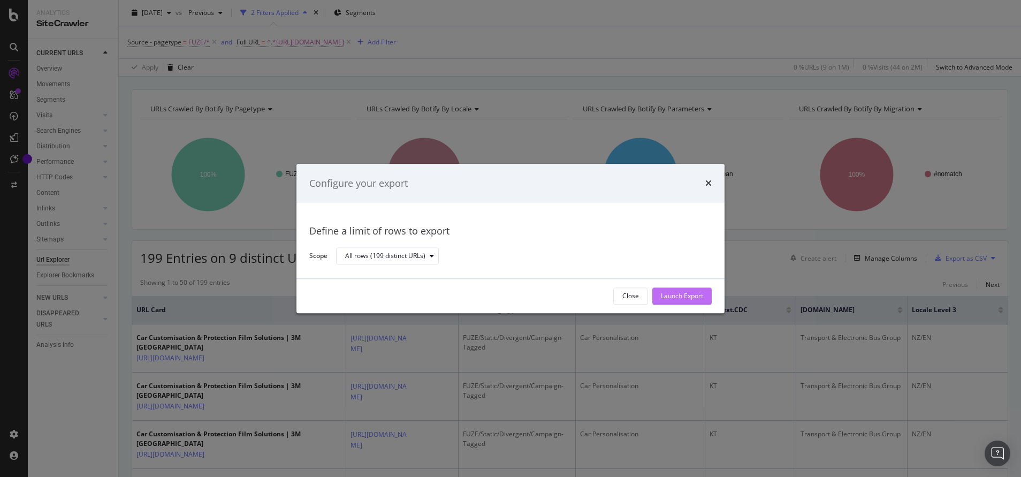
click at [671, 296] on div "Launch Export" at bounding box center [682, 296] width 42 height 9
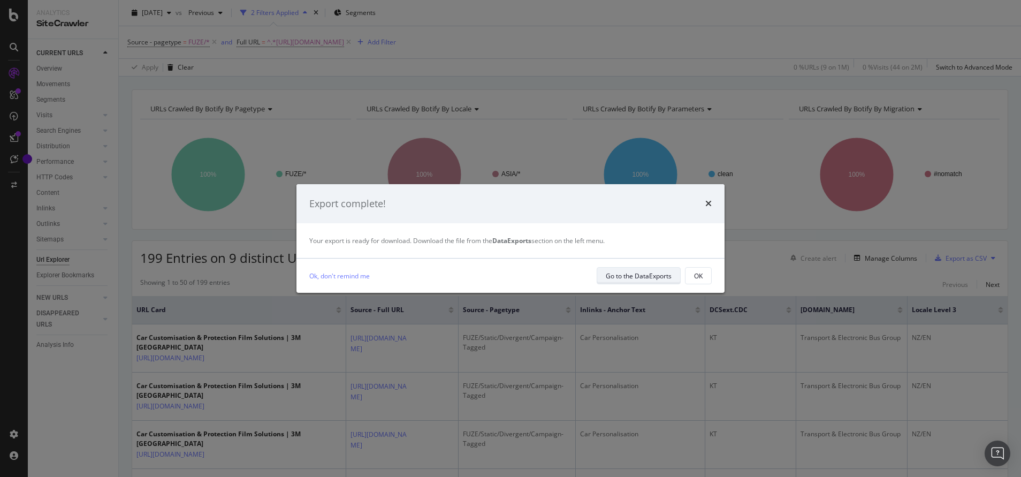
click at [628, 273] on div "Go to the DataExports" at bounding box center [639, 275] width 66 height 9
